Goal: Complete application form

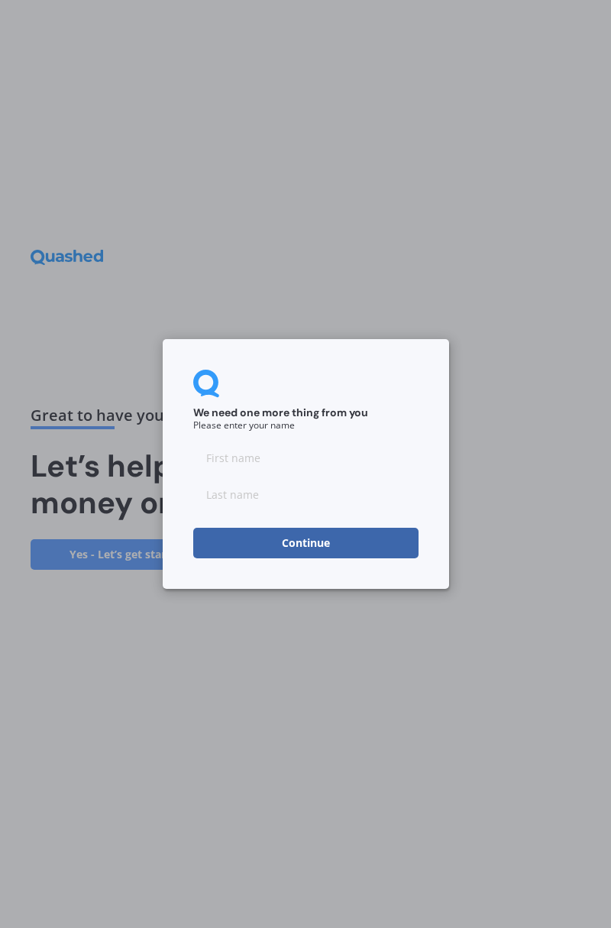
click at [282, 455] on input at bounding box center [305, 457] width 225 height 31
type input "[PERSON_NAME]"
click at [335, 492] on input at bounding box center [305, 494] width 225 height 31
type input "Yeoman"
click at [377, 540] on button "Continue" at bounding box center [305, 543] width 225 height 31
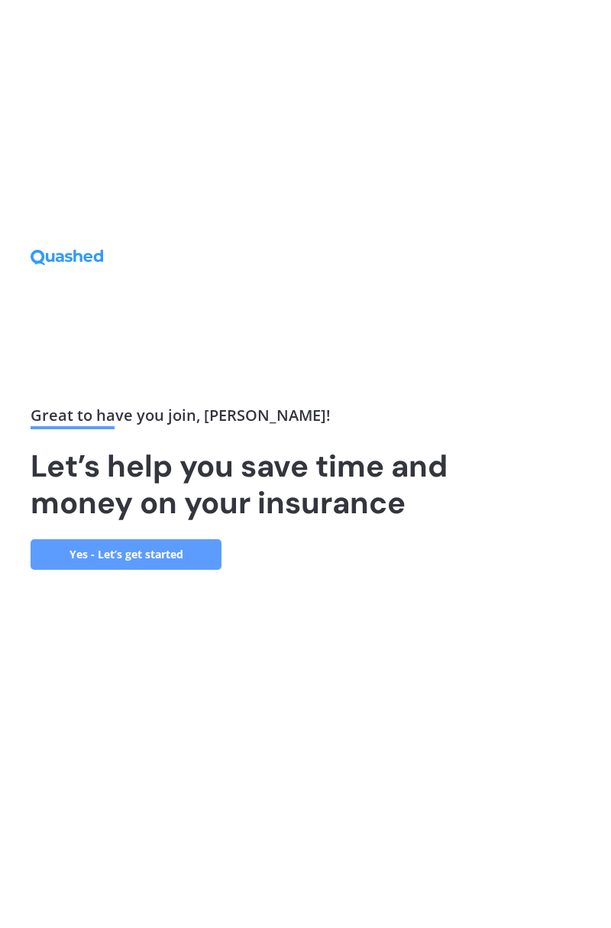
click at [177, 570] on link "Yes - Let’s get started" at bounding box center [126, 554] width 191 height 31
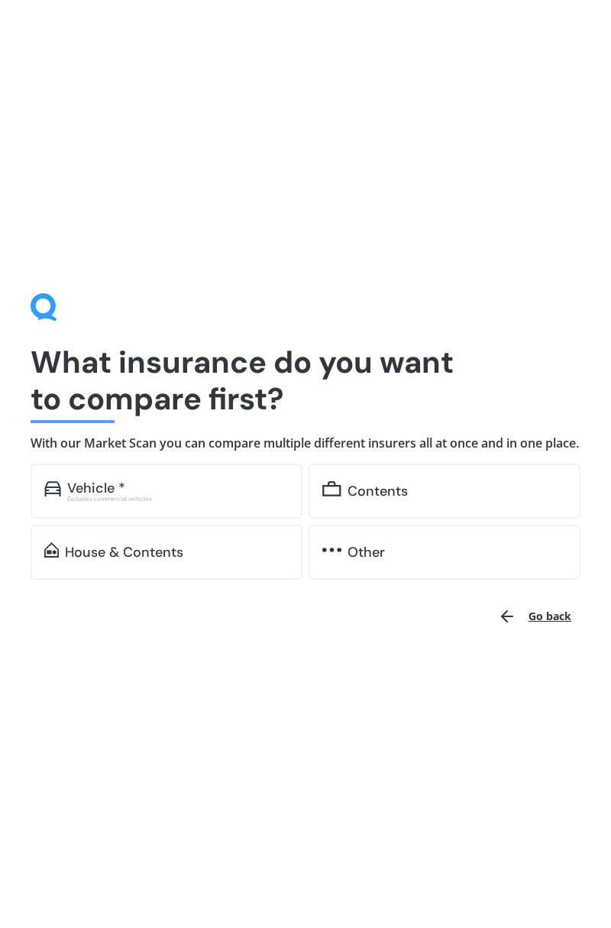
click at [234, 496] on div "Vehicle *" at bounding box center [178, 487] width 222 height 15
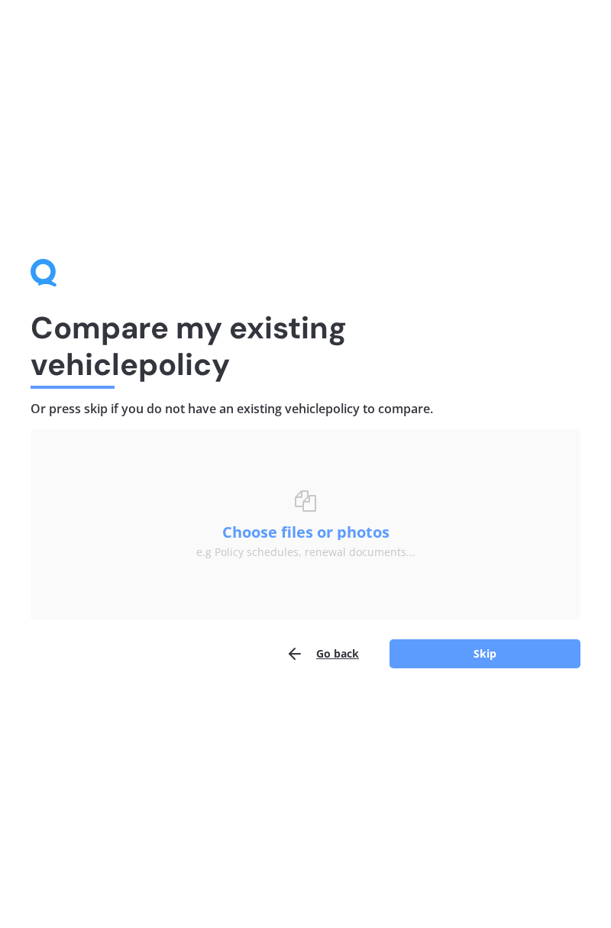
click at [331, 659] on button "Go back" at bounding box center [322, 654] width 73 height 31
